Goal: Information Seeking & Learning: Learn about a topic

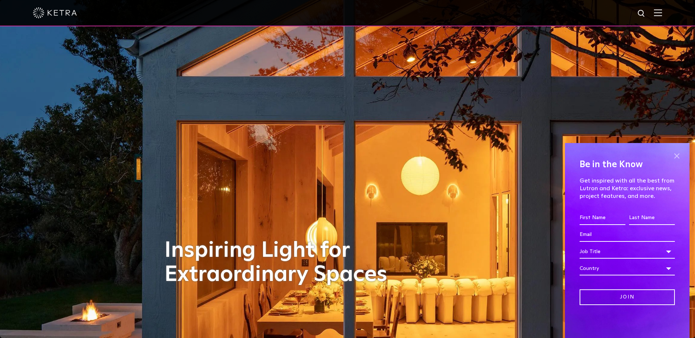
click at [674, 155] on span at bounding box center [676, 155] width 11 height 11
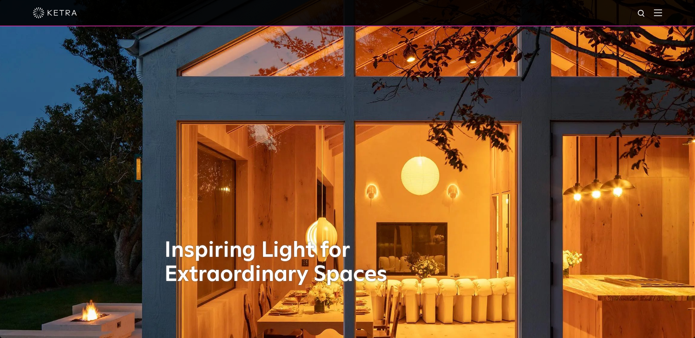
click at [662, 13] on img at bounding box center [658, 12] width 8 height 7
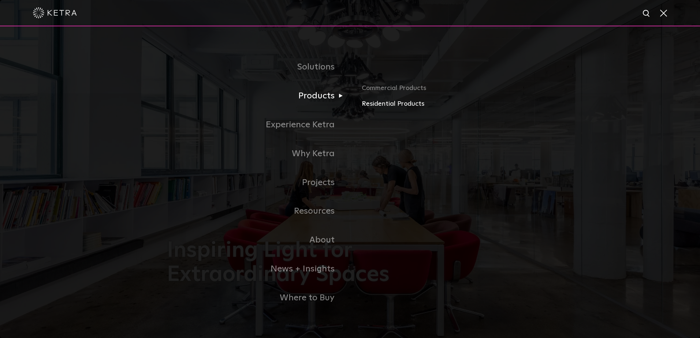
click at [384, 105] on link "Residential Products" at bounding box center [447, 104] width 171 height 11
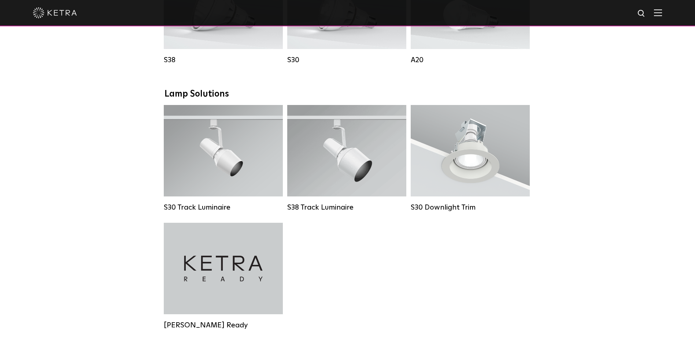
scroll to position [391, 0]
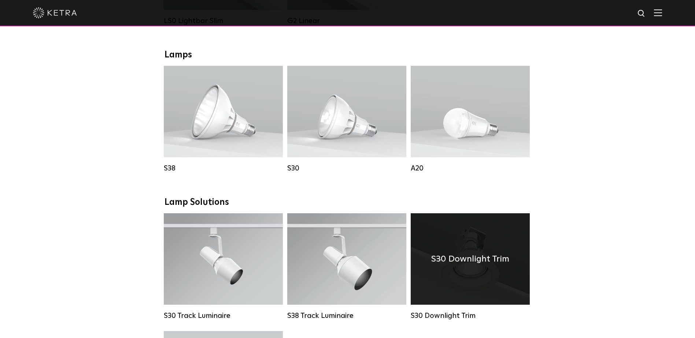
click at [453, 252] on div "S30 Downlight Trim" at bounding box center [469, 259] width 119 height 92
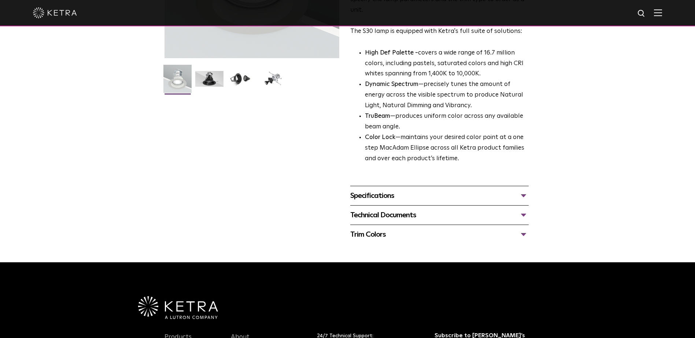
scroll to position [195, 0]
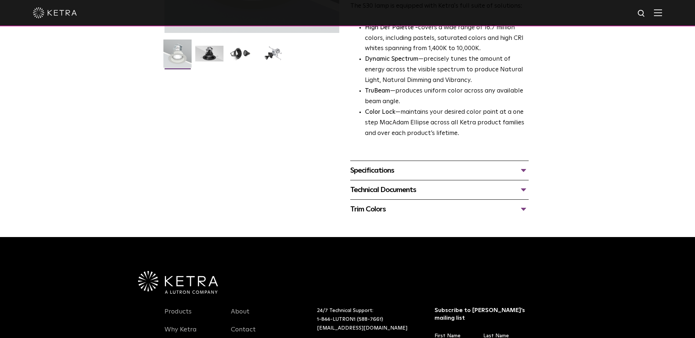
click at [424, 211] on div "Trim Colors" at bounding box center [439, 210] width 178 height 12
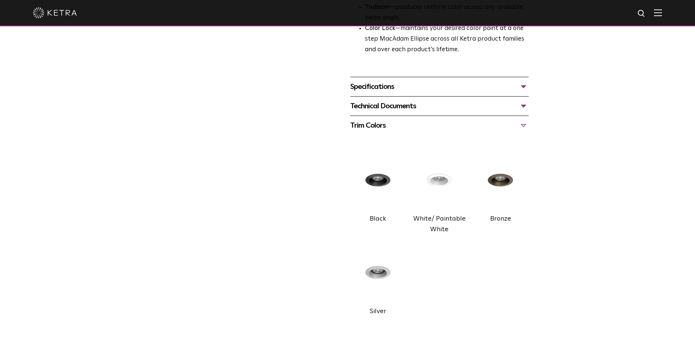
scroll to position [293, 0]
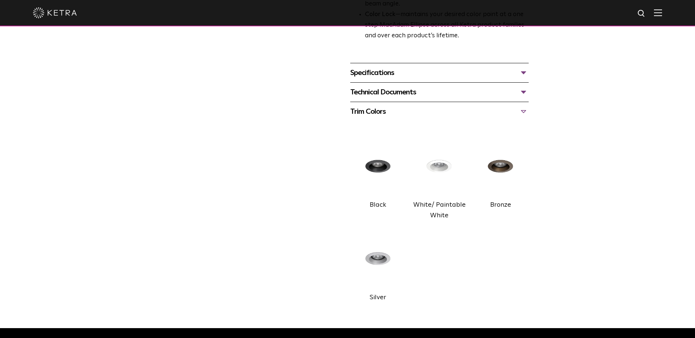
click at [415, 89] on div "Technical Documents" at bounding box center [439, 92] width 178 height 12
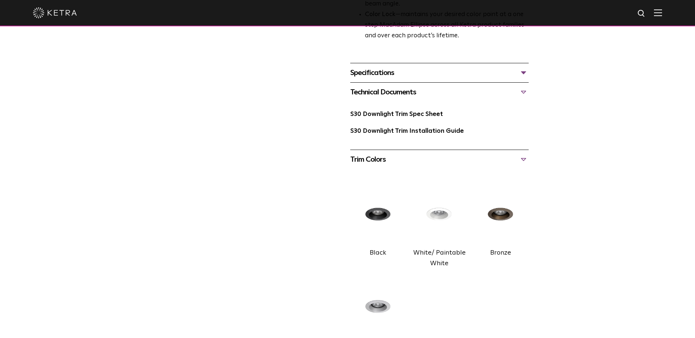
click at [524, 73] on div "Specifications" at bounding box center [439, 73] width 178 height 12
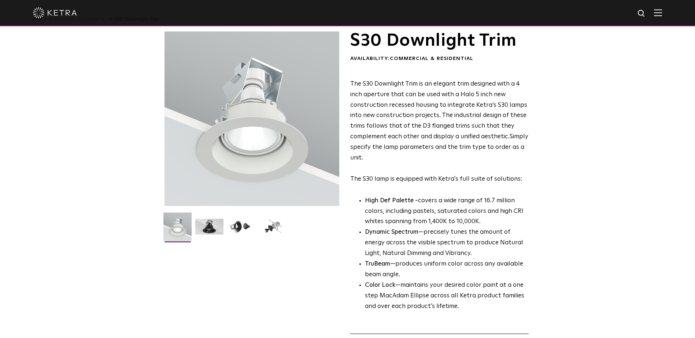
scroll to position [0, 0]
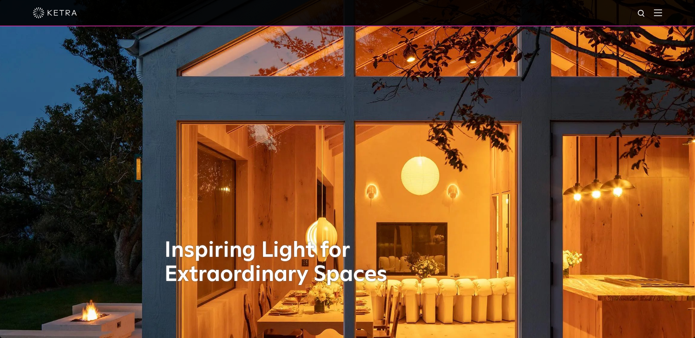
click at [661, 13] on img at bounding box center [658, 12] width 8 height 7
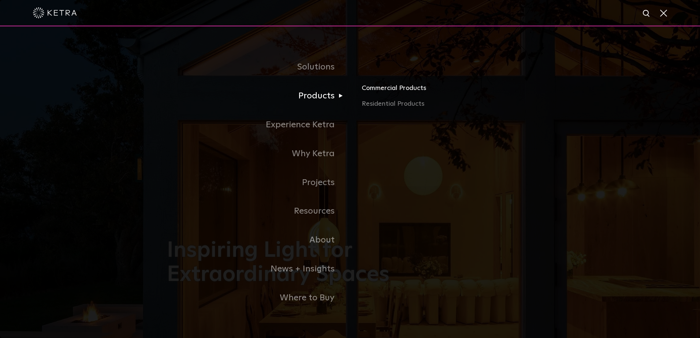
click at [376, 86] on link "Commercial Products" at bounding box center [447, 91] width 171 height 16
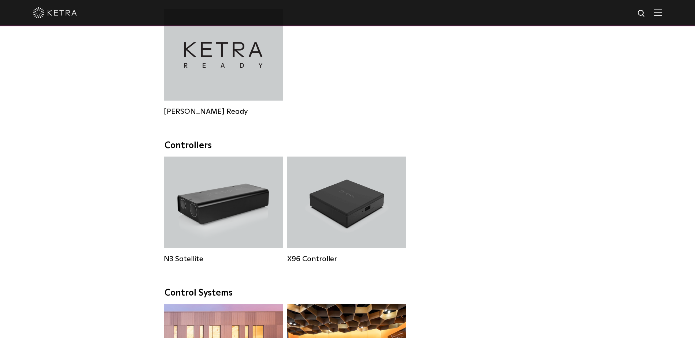
scroll to position [684, 0]
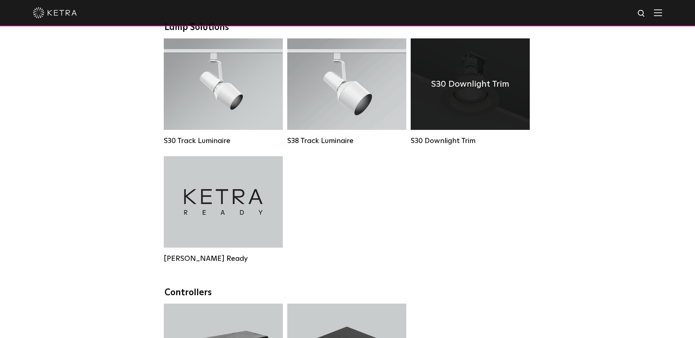
click at [450, 130] on div "S30 Downlight Trim" at bounding box center [469, 84] width 119 height 92
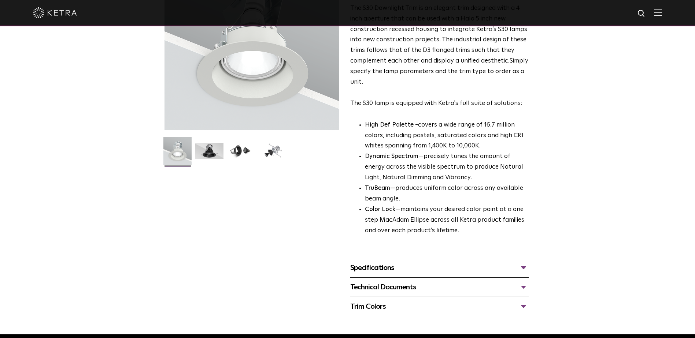
scroll to position [195, 0]
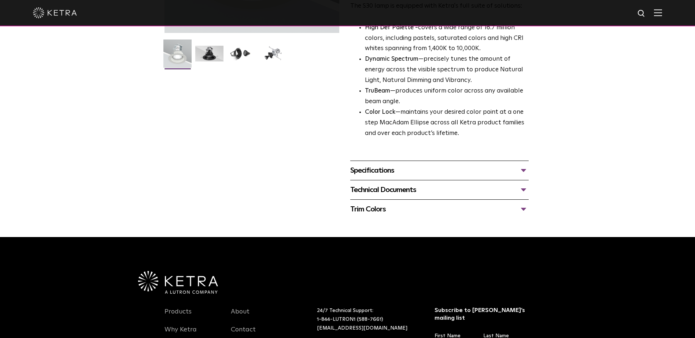
click at [431, 204] on div "Trim Colors" at bounding box center [439, 210] width 178 height 12
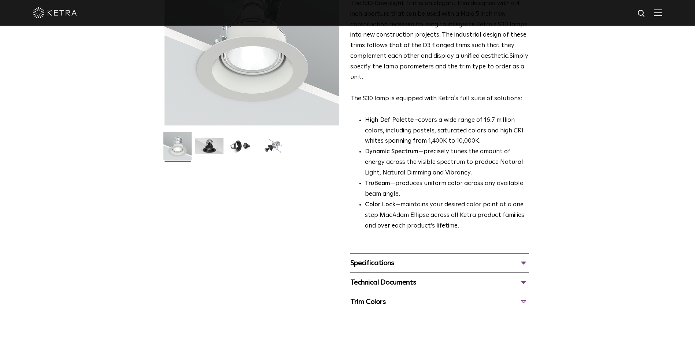
scroll to position [0, 0]
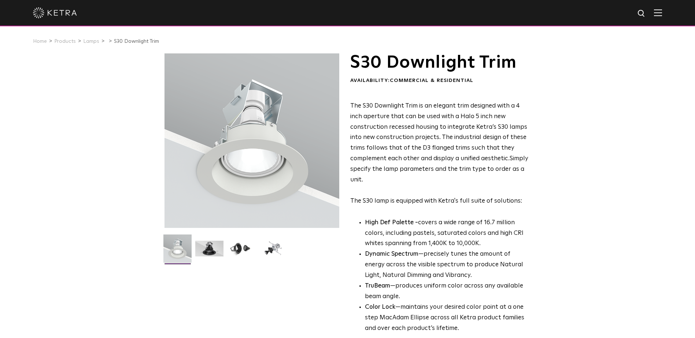
click at [58, 14] on img at bounding box center [55, 12] width 44 height 11
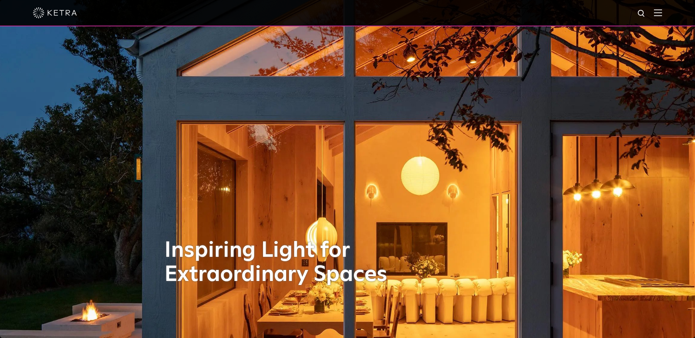
click at [662, 16] on span at bounding box center [658, 12] width 8 height 7
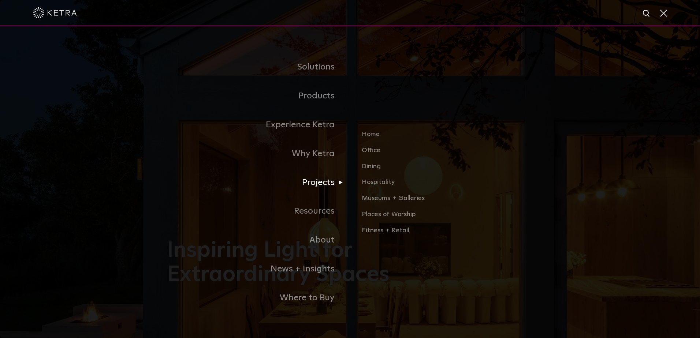
click at [318, 182] on link "Projects" at bounding box center [258, 182] width 183 height 29
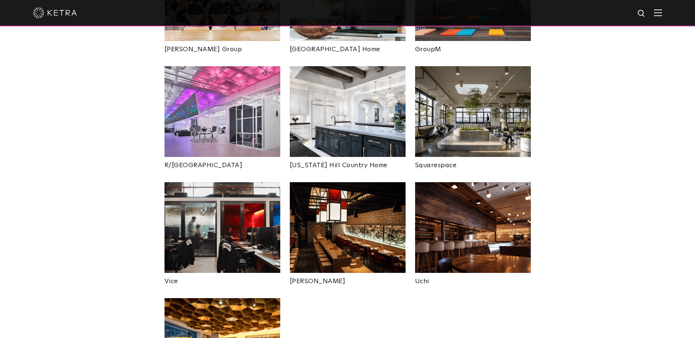
scroll to position [1269, 0]
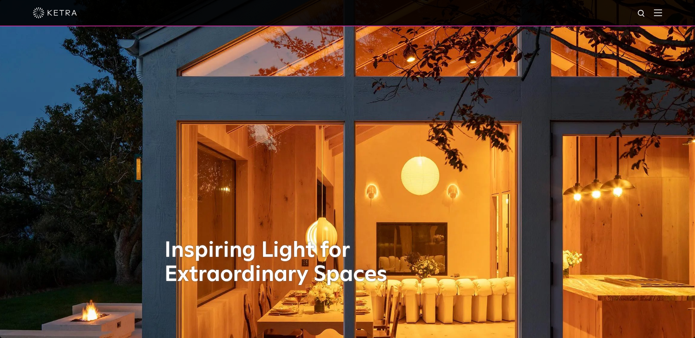
click at [660, 13] on img at bounding box center [658, 12] width 8 height 7
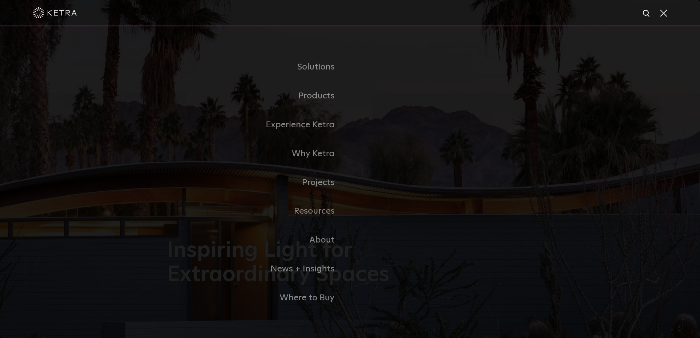
click at [647, 13] on img at bounding box center [646, 13] width 9 height 9
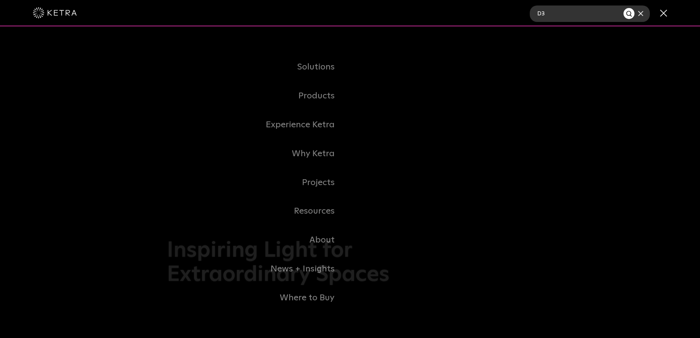
type input "D3"
click at [624, 8] on button "Search" at bounding box center [629, 13] width 11 height 11
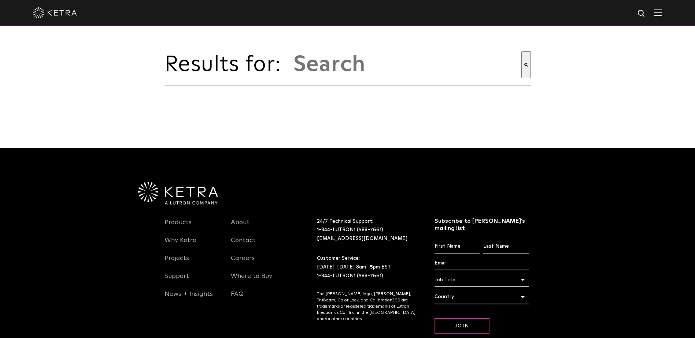
type input "d3"
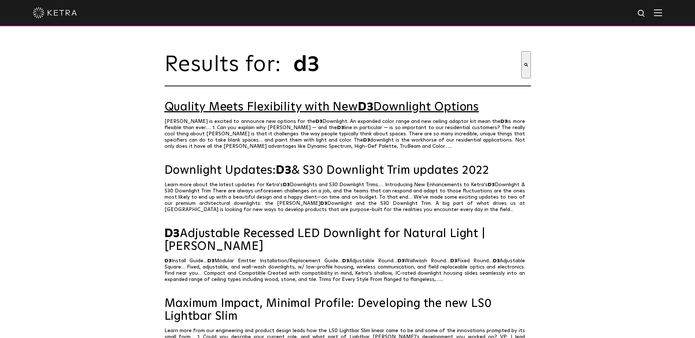
click at [305, 112] on link "Quality Meets Flexibility with New D3 Downlight Options" at bounding box center [347, 107] width 366 height 13
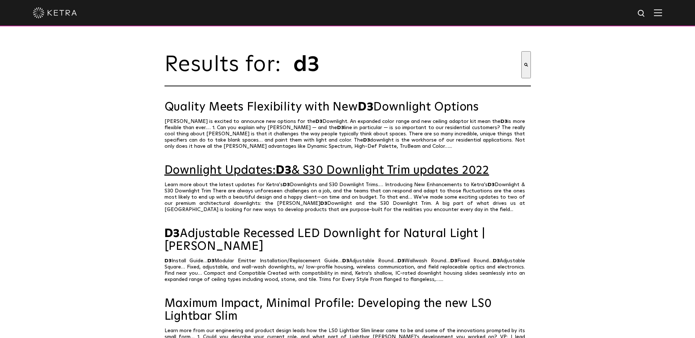
click at [290, 176] on span "D3" at bounding box center [284, 171] width 16 height 12
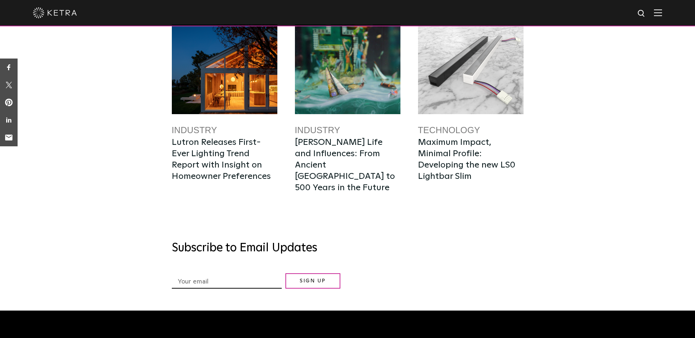
scroll to position [977, 0]
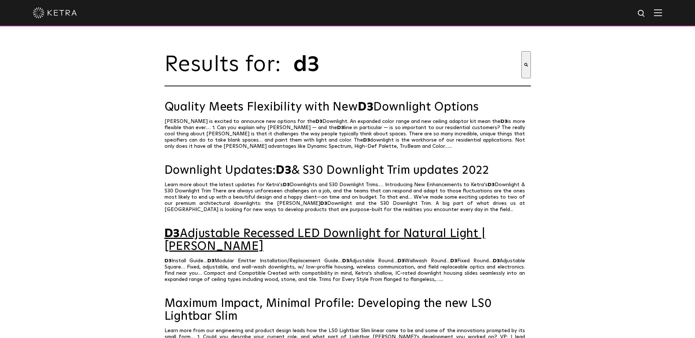
click at [293, 239] on link "D3 Adjustable Recessed LED Downlight for Natural Light | [PERSON_NAME]" at bounding box center [347, 241] width 366 height 26
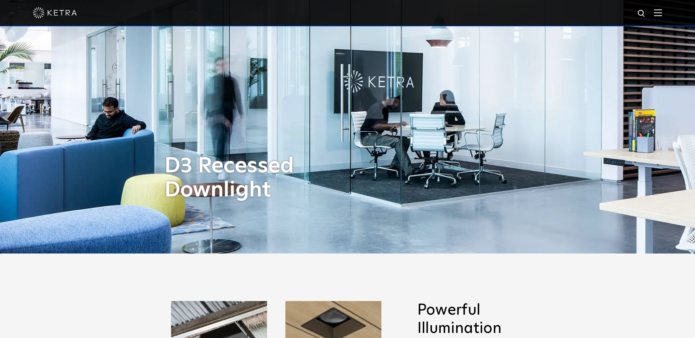
scroll to position [195, 0]
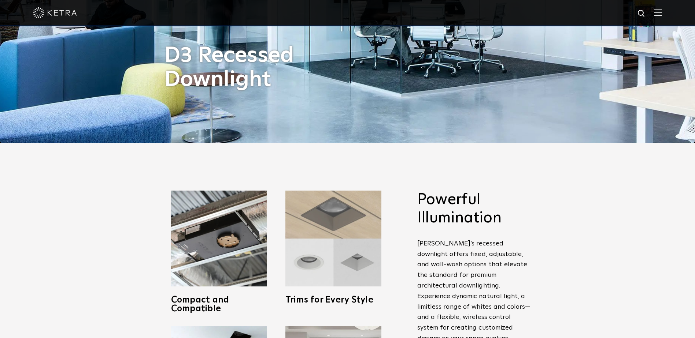
click at [337, 235] on img at bounding box center [333, 239] width 96 height 96
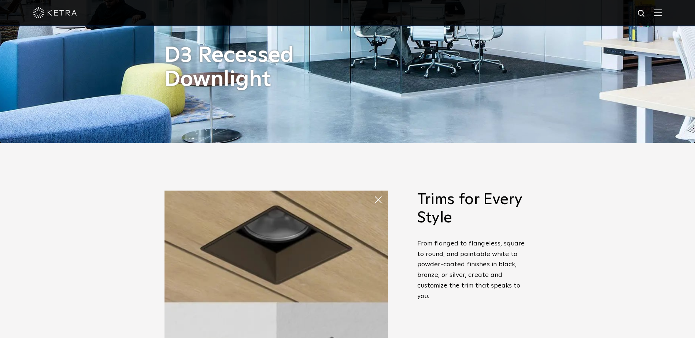
scroll to position [293, 0]
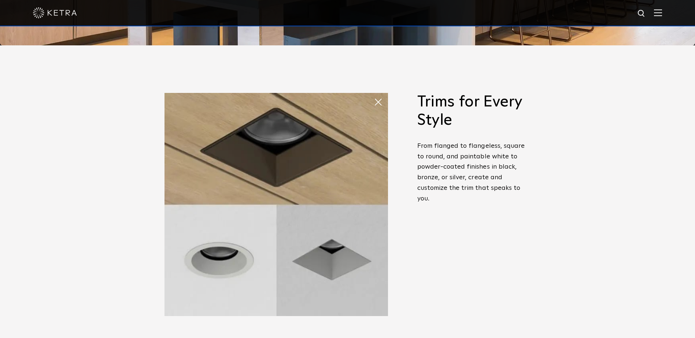
click at [507, 226] on div "Powerful Illumination Ketra’s recessed downlight offers fixed, adjustable, and …" at bounding box center [474, 193] width 114 height 201
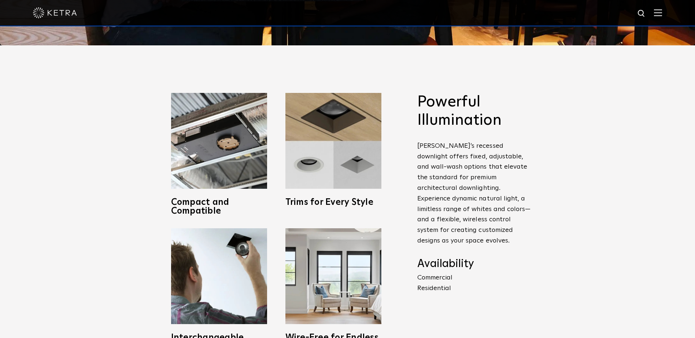
click at [427, 273] on p "Commercial Residential" at bounding box center [474, 283] width 114 height 21
click at [428, 281] on p "Commercial Residential" at bounding box center [474, 283] width 114 height 21
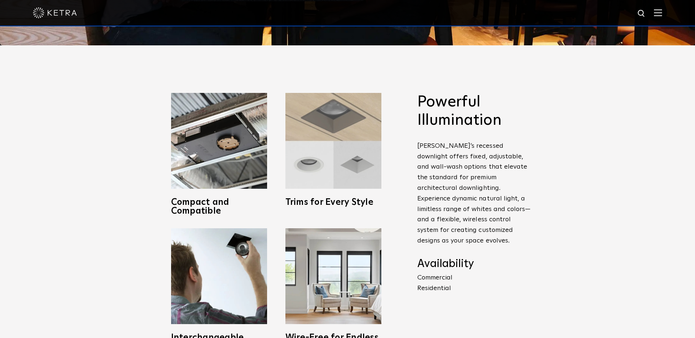
click at [351, 181] on img at bounding box center [333, 141] width 96 height 96
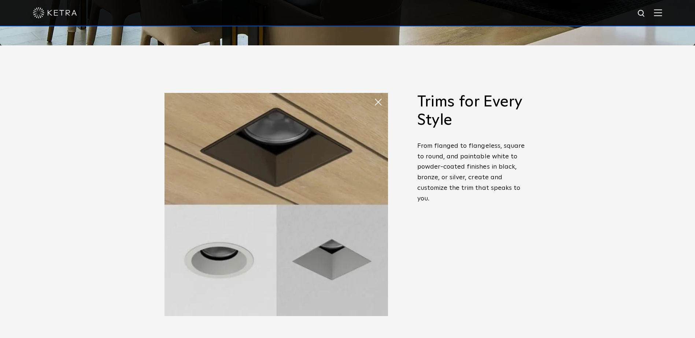
click at [312, 146] on img at bounding box center [275, 204] width 223 height 223
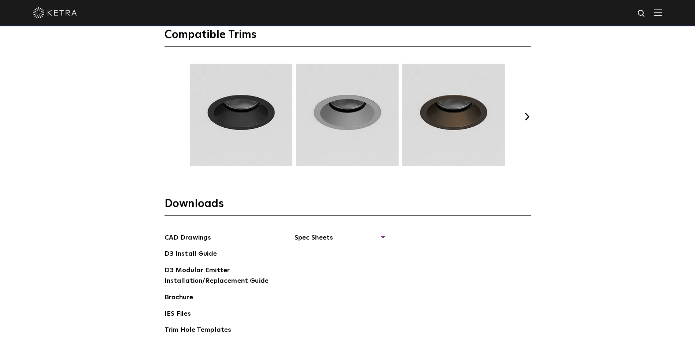
scroll to position [984, 0]
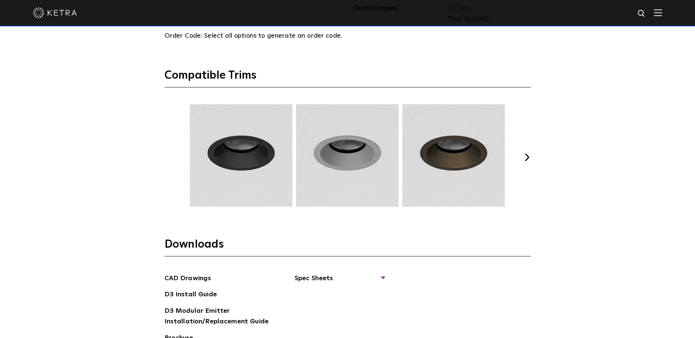
click at [527, 155] on button "Next" at bounding box center [526, 157] width 7 height 7
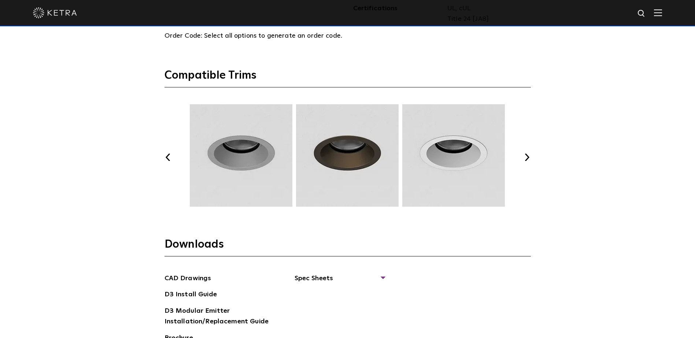
click at [527, 155] on button "Next" at bounding box center [526, 157] width 7 height 7
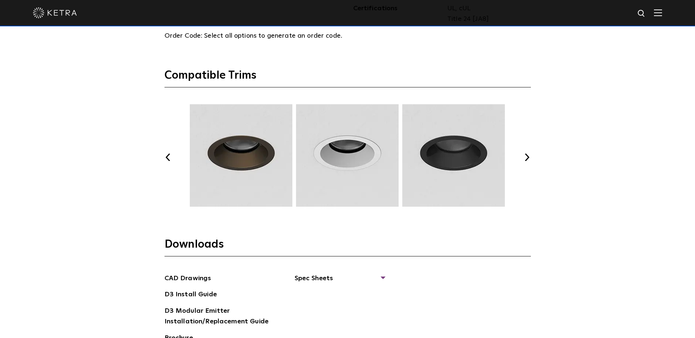
click at [527, 155] on button "Next" at bounding box center [526, 157] width 7 height 7
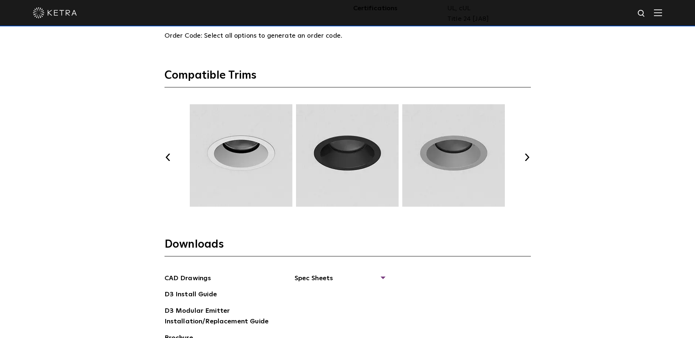
click at [527, 155] on button "Next" at bounding box center [526, 157] width 7 height 7
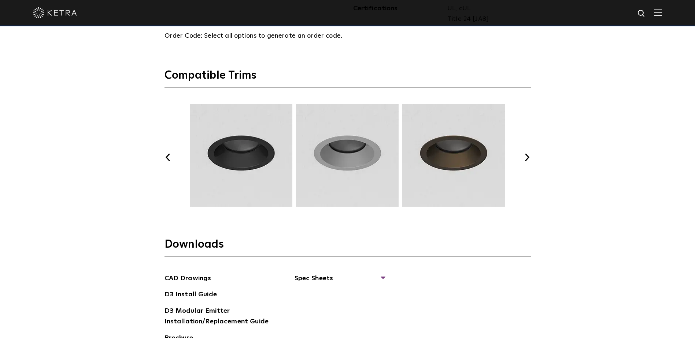
click at [527, 155] on button "Next" at bounding box center [526, 157] width 7 height 7
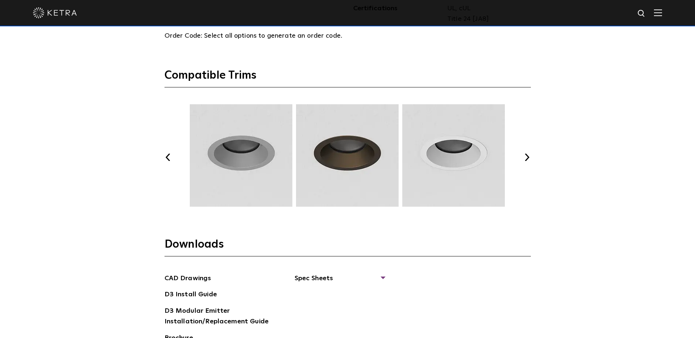
click at [527, 155] on button "Next" at bounding box center [526, 157] width 7 height 7
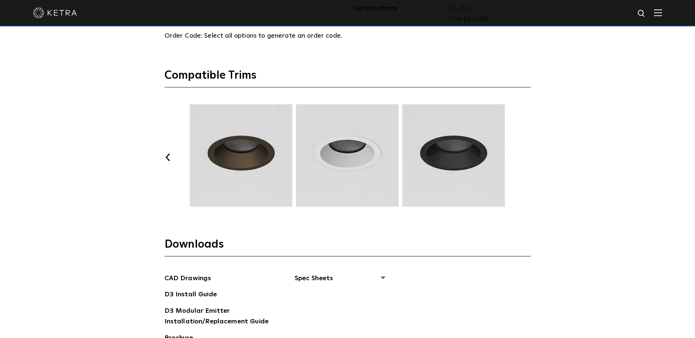
click at [527, 155] on button "Next" at bounding box center [526, 157] width 7 height 7
click at [166, 157] on button "Previous" at bounding box center [167, 157] width 7 height 7
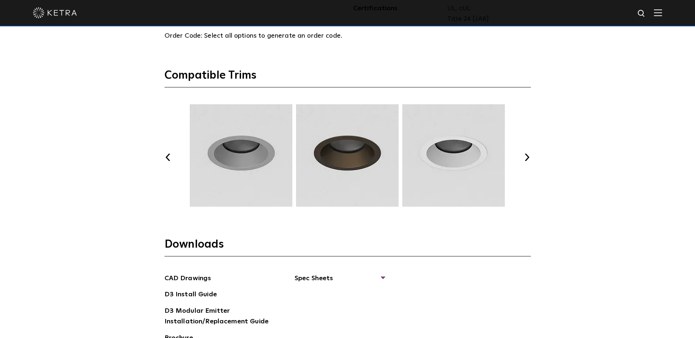
click at [166, 157] on button "Previous" at bounding box center [167, 157] width 7 height 7
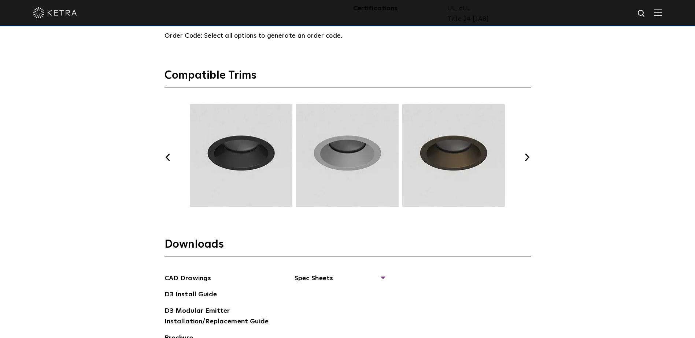
click at [166, 157] on button "Previous" at bounding box center [167, 157] width 7 height 7
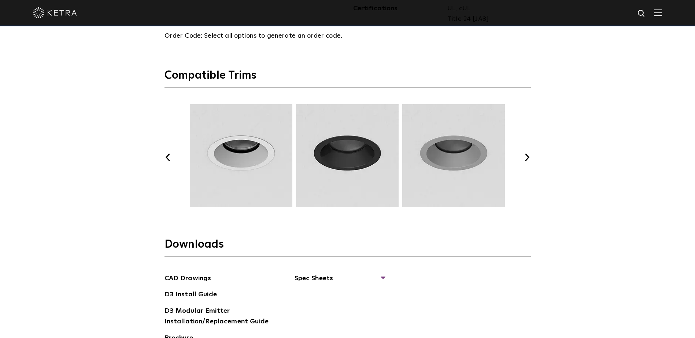
click at [166, 157] on button "Previous" at bounding box center [167, 157] width 7 height 7
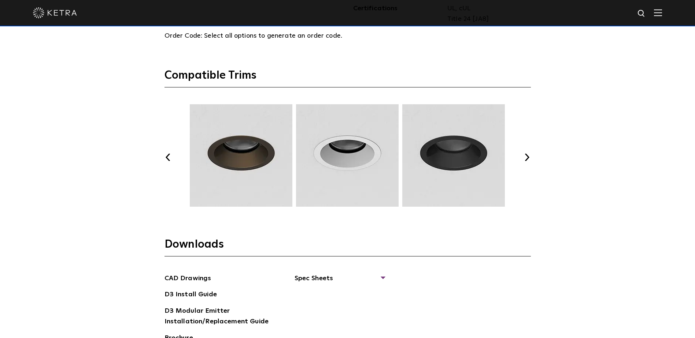
click at [166, 157] on button "Previous" at bounding box center [167, 157] width 7 height 7
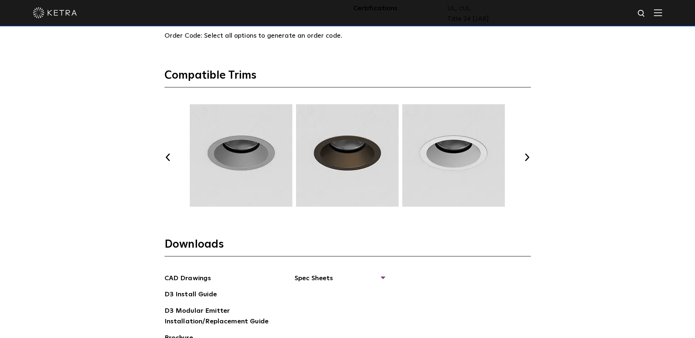
click at [166, 157] on button "Previous" at bounding box center [167, 157] width 7 height 7
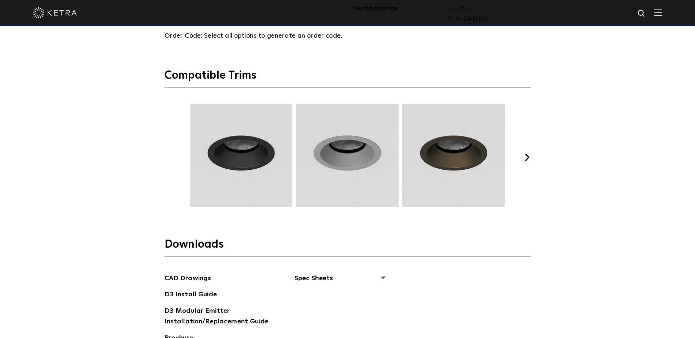
click at [166, 157] on button "Previous" at bounding box center [167, 157] width 7 height 7
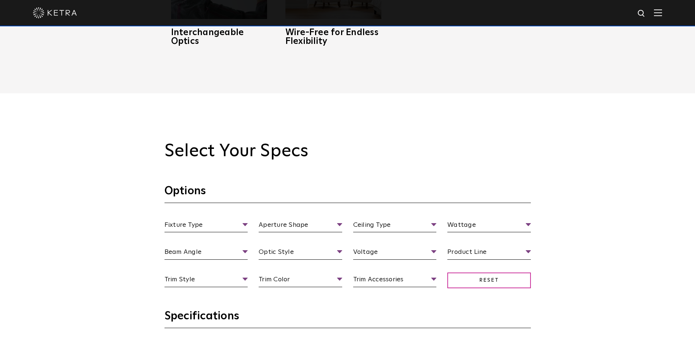
scroll to position [593, 0]
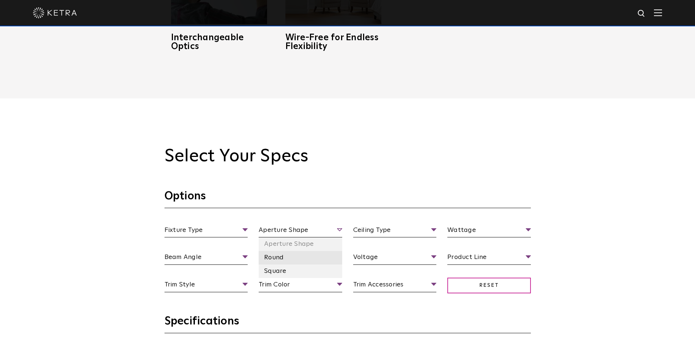
click at [299, 258] on li "Round" at bounding box center [300, 258] width 83 height 14
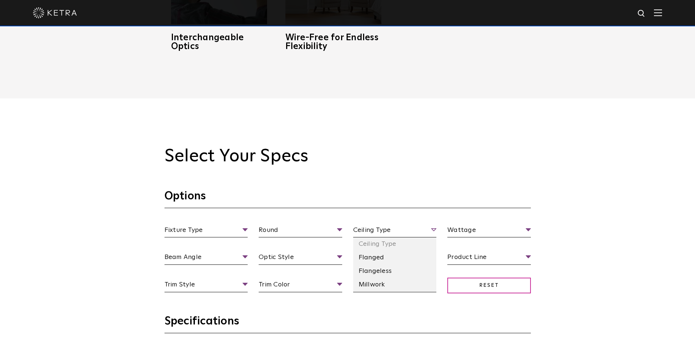
click at [412, 231] on span "Ceiling Type" at bounding box center [394, 231] width 83 height 13
click at [378, 230] on span "Ceiling Type" at bounding box center [394, 231] width 83 height 13
click at [361, 263] on li "Flanged" at bounding box center [394, 258] width 83 height 14
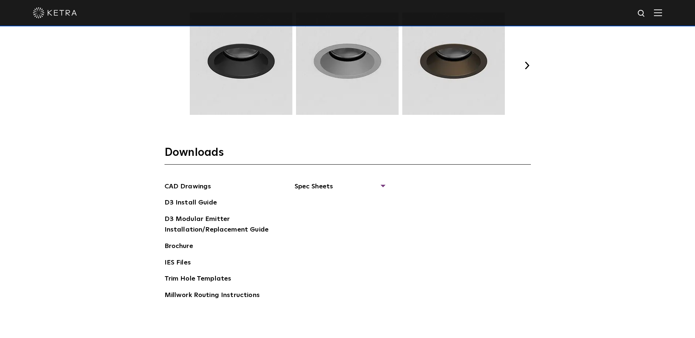
scroll to position [1082, 0]
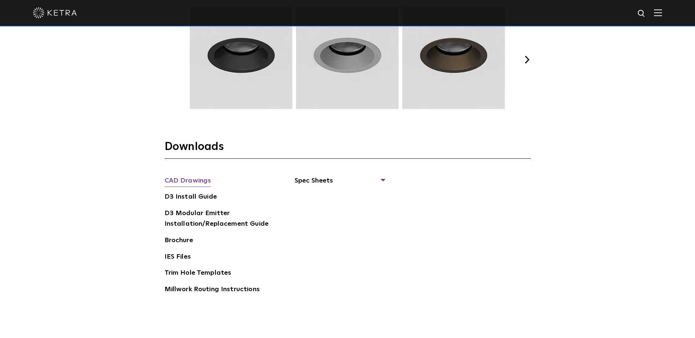
click at [190, 179] on link "CAD Drawings" at bounding box center [187, 182] width 47 height 12
click at [475, 112] on section "Compatible Trims Previous Next" at bounding box center [347, 55] width 366 height 169
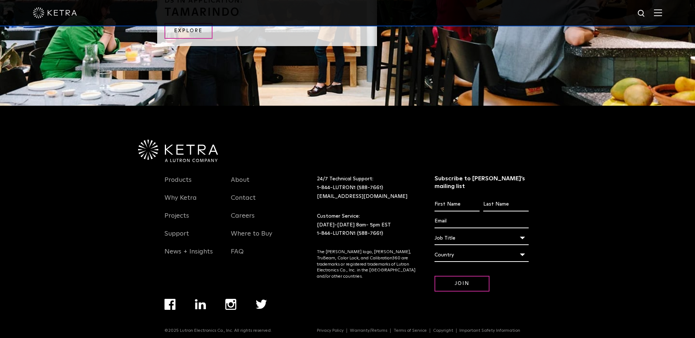
scroll to position [1570, 0]
